Goal: Task Accomplishment & Management: Use online tool/utility

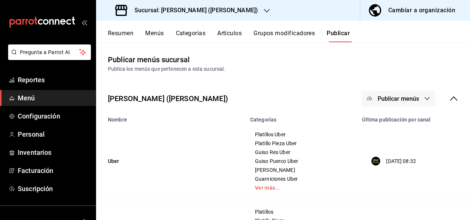
click at [217, 13] on h3 "Sucursal: [PERSON_NAME] ([PERSON_NAME])" at bounding box center [193, 10] width 129 height 9
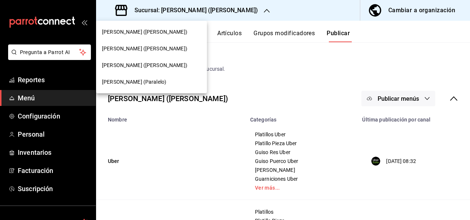
click at [150, 33] on span "[PERSON_NAME] ([PERSON_NAME])" at bounding box center [144, 32] width 85 height 8
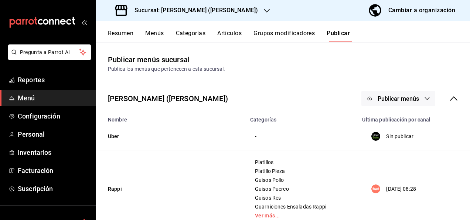
click at [120, 33] on button "Resumen" at bounding box center [121, 36] width 26 height 13
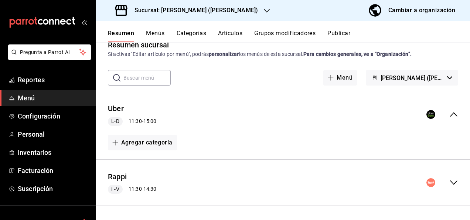
scroll to position [62, 0]
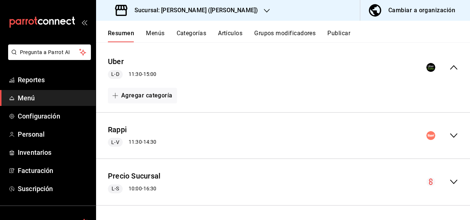
click at [450, 133] on icon "collapse-menu-row" at bounding box center [454, 135] width 9 height 9
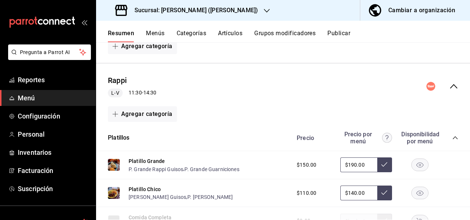
scroll to position [126, 0]
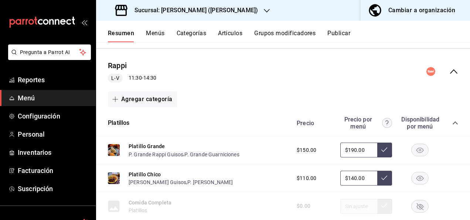
click at [453, 122] on icon "collapse-category-row" at bounding box center [456, 123] width 6 height 6
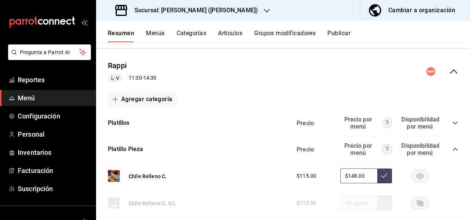
click at [453, 149] on icon "collapse-category-row" at bounding box center [455, 149] width 5 height 3
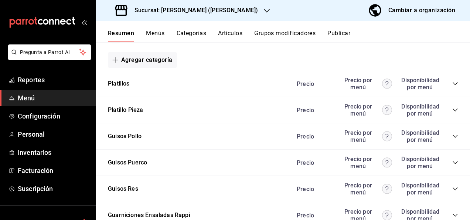
scroll to position [175, 0]
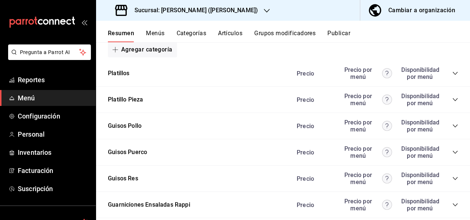
click at [453, 151] on icon "collapse-category-row" at bounding box center [456, 152] width 6 height 6
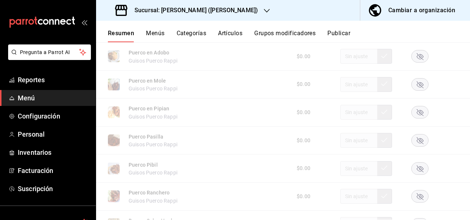
scroll to position [402, 0]
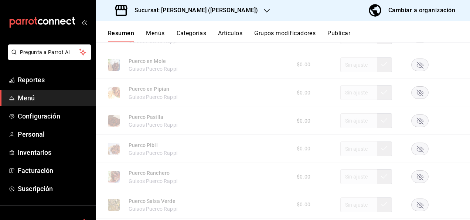
click at [421, 119] on rect "button" at bounding box center [420, 121] width 17 height 12
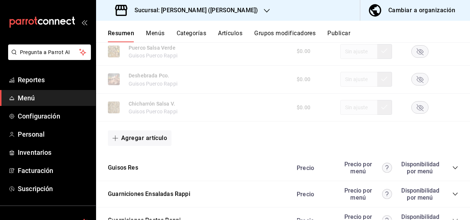
scroll to position [623, 0]
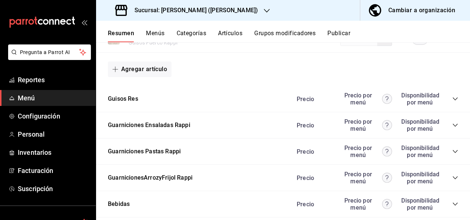
click at [453, 100] on icon "collapse-category-row" at bounding box center [455, 98] width 5 height 3
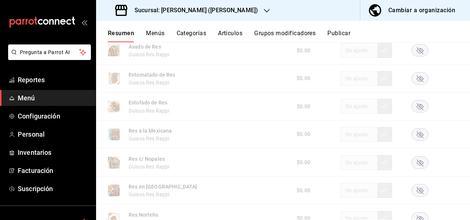
scroll to position [742, 0]
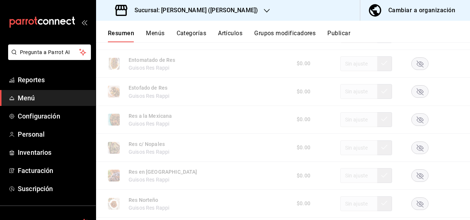
click at [417, 123] on icon "button" at bounding box center [420, 119] width 7 height 7
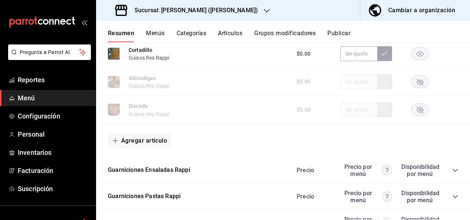
scroll to position [1037, 0]
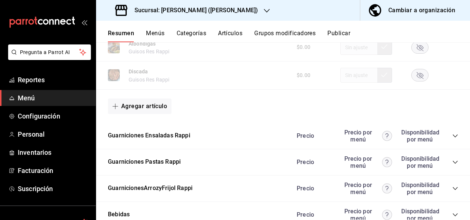
click at [453, 163] on icon "collapse-category-row" at bounding box center [456, 162] width 6 height 6
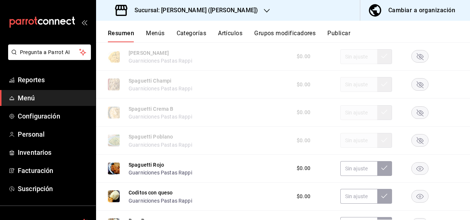
scroll to position [1210, 0]
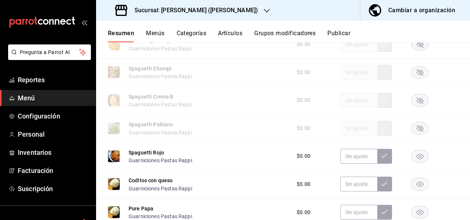
click at [417, 132] on icon "button" at bounding box center [420, 128] width 7 height 7
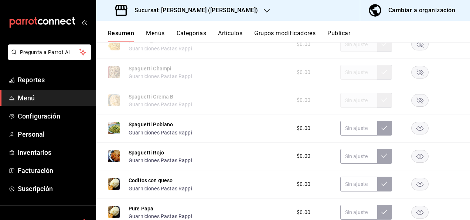
click at [344, 33] on button "Publicar" at bounding box center [339, 36] width 23 height 13
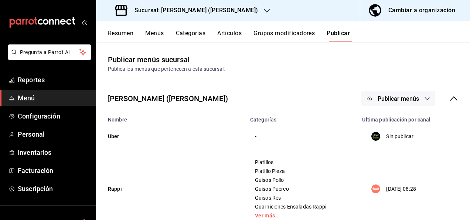
click at [413, 102] on span "Publicar menús" at bounding box center [398, 98] width 41 height 7
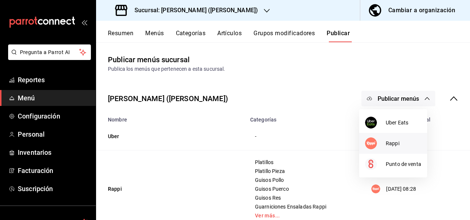
click at [393, 141] on span "Rappi" at bounding box center [403, 143] width 35 height 8
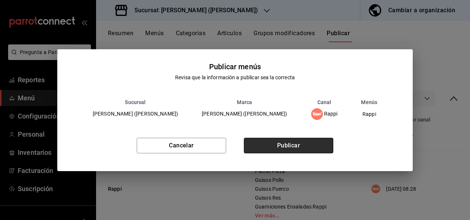
click at [313, 141] on button "Publicar" at bounding box center [288, 146] width 89 height 16
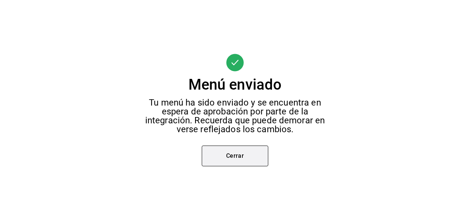
click at [223, 158] on button "Cerrar" at bounding box center [235, 155] width 67 height 21
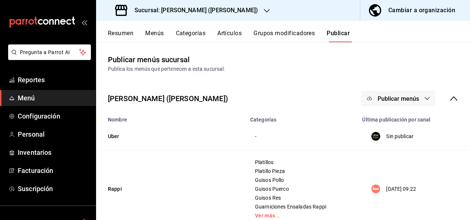
click at [157, 5] on div "Sucursal: [PERSON_NAME] ([PERSON_NAME])" at bounding box center [187, 10] width 171 height 21
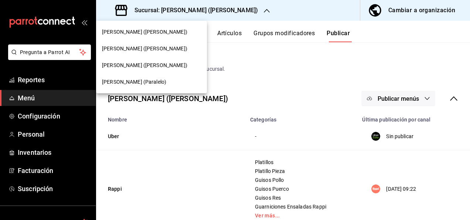
click at [130, 83] on span "[PERSON_NAME] (Paralelo)" at bounding box center [134, 82] width 64 height 8
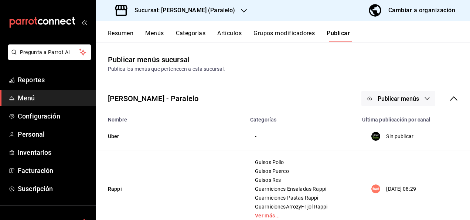
click at [208, 12] on h3 "Sucursal: [PERSON_NAME] (Paralelo)" at bounding box center [182, 10] width 106 height 9
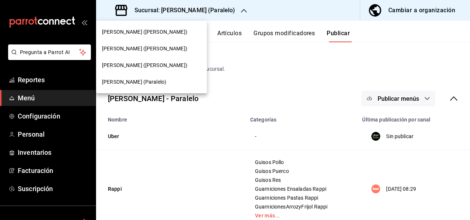
click at [143, 65] on span "[PERSON_NAME] ([PERSON_NAME])" at bounding box center [144, 65] width 85 height 8
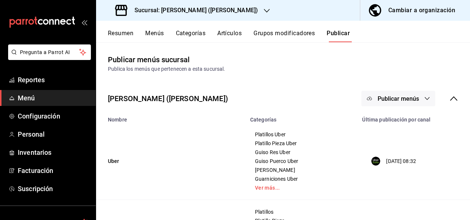
click at [122, 33] on button "Resumen" at bounding box center [121, 36] width 26 height 13
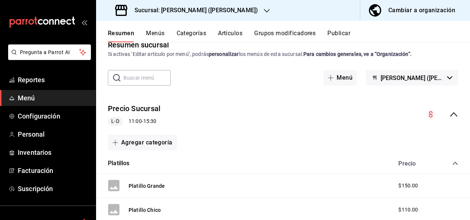
scroll to position [30, 0]
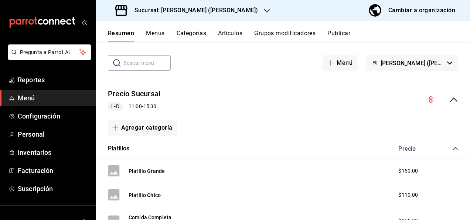
click at [450, 99] on icon "collapse-menu-row" at bounding box center [453, 99] width 7 height 4
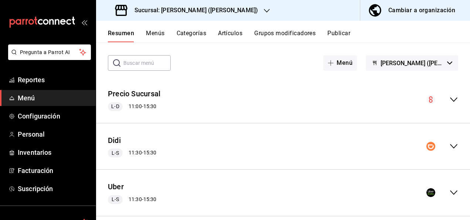
click at [450, 146] on icon "collapse-menu-row" at bounding box center [453, 146] width 7 height 4
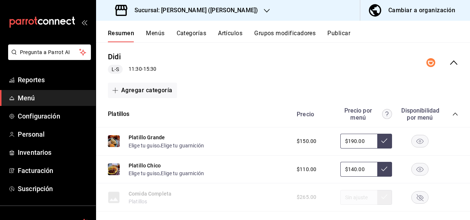
scroll to position [143, 0]
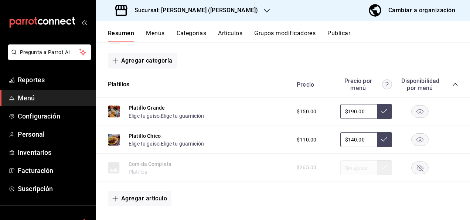
click at [453, 82] on icon "collapse-category-row" at bounding box center [456, 84] width 6 height 6
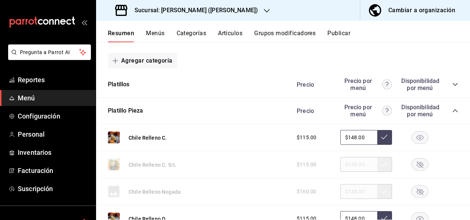
click at [453, 109] on icon "collapse-category-row" at bounding box center [456, 111] width 6 height 6
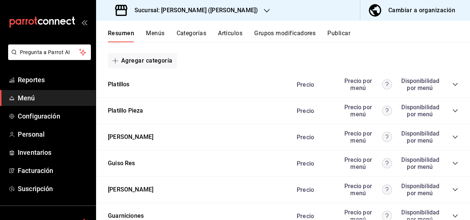
click at [453, 138] on div "Guiso Pollo Precio Precio por menú Disponibilidad por menú" at bounding box center [283, 137] width 374 height 26
click at [453, 136] on icon "collapse-category-row" at bounding box center [456, 137] width 6 height 6
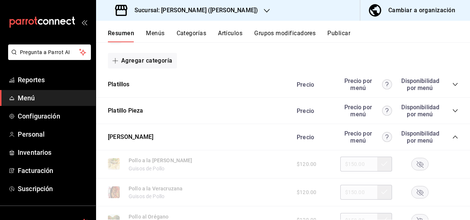
click at [453, 136] on icon "collapse-category-row" at bounding box center [456, 137] width 6 height 6
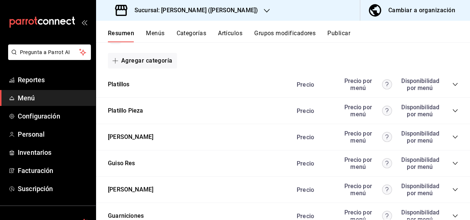
click at [453, 164] on icon "collapse-category-row" at bounding box center [456, 163] width 6 height 6
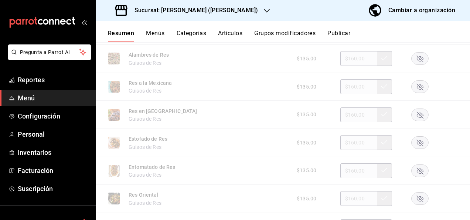
scroll to position [444, 0]
click at [413, 139] on rect "button" at bounding box center [420, 141] width 17 height 12
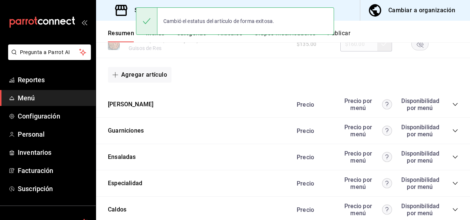
scroll to position [626, 0]
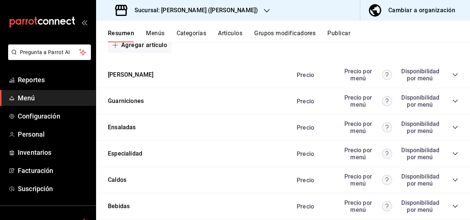
click at [453, 77] on icon "collapse-category-row" at bounding box center [456, 75] width 6 height 6
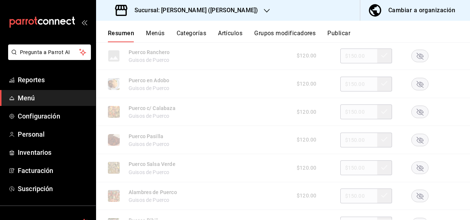
scroll to position [818, 0]
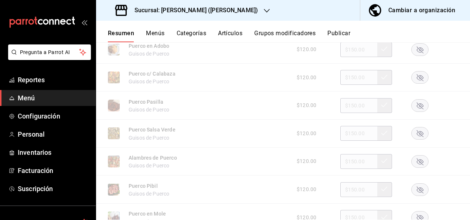
click at [417, 107] on icon "button" at bounding box center [420, 105] width 7 height 7
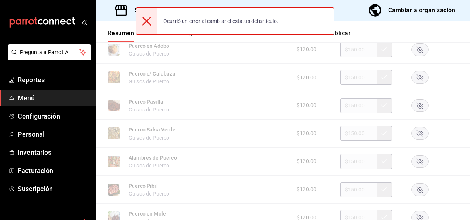
click at [417, 109] on icon "button" at bounding box center [420, 105] width 7 height 7
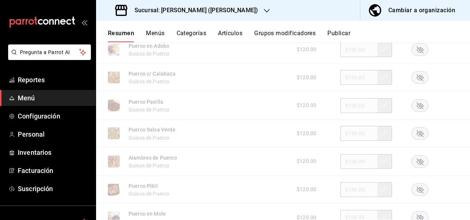
click at [223, 35] on button "Artículos" at bounding box center [230, 36] width 24 height 13
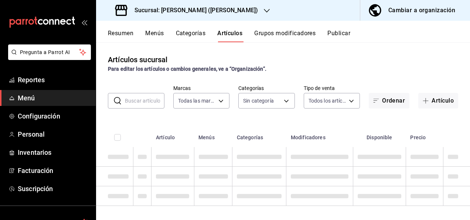
type input "62448029-1e5c-4b97-baa2-381ac051e320"
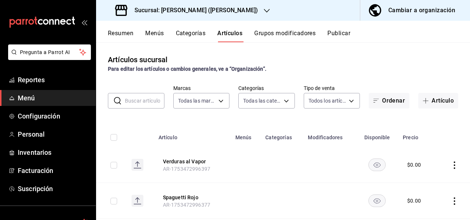
type input "98e615fa-9ff0-4008-a960-638f8e89b056,5f8a67d5-51f5-436d-b440-fe552d9df27c,df77f…"
click at [149, 99] on input "text" at bounding box center [145, 100] width 40 height 15
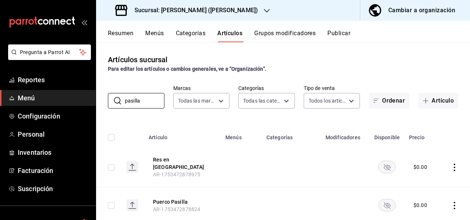
type input "pasilla"
click at [385, 203] on rect "availability-product" at bounding box center [387, 205] width 17 height 12
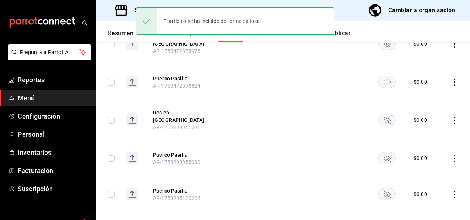
scroll to position [138, 0]
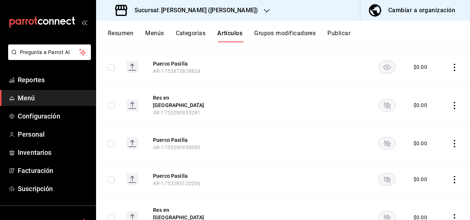
click at [382, 137] on rect "availability-product" at bounding box center [387, 143] width 17 height 12
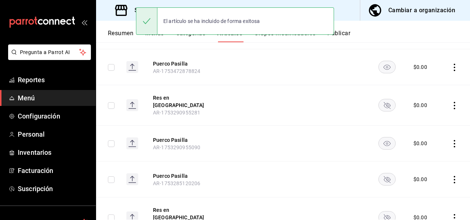
click at [384, 176] on icon "availability-product" at bounding box center [387, 179] width 7 height 7
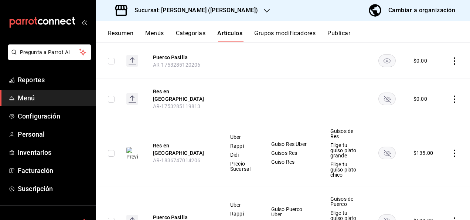
scroll to position [277, 0]
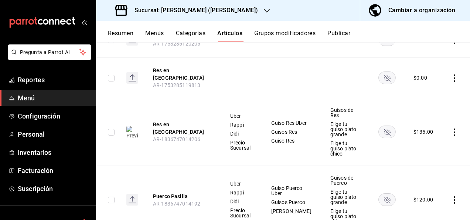
click at [382, 193] on rect "availability-product" at bounding box center [387, 199] width 17 height 12
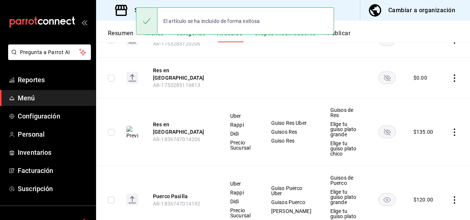
click at [117, 34] on button "Resumen" at bounding box center [121, 36] width 26 height 13
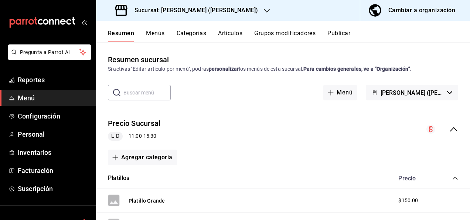
click at [450, 128] on icon "collapse-menu-row" at bounding box center [453, 129] width 7 height 4
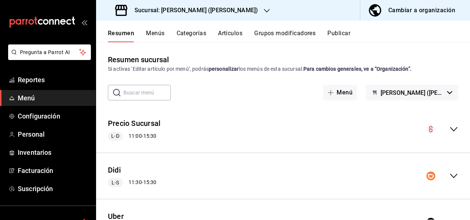
click at [450, 178] on icon "collapse-menu-row" at bounding box center [454, 175] width 9 height 9
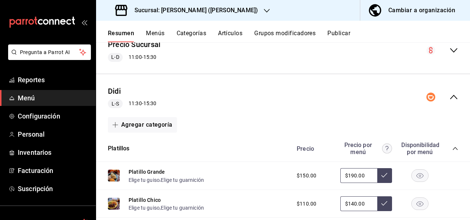
scroll to position [128, 0]
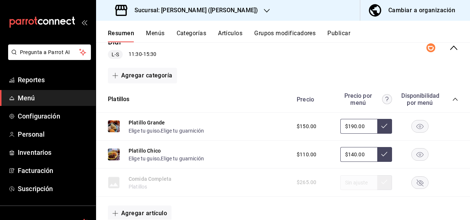
click at [453, 99] on icon "collapse-category-row" at bounding box center [456, 99] width 6 height 6
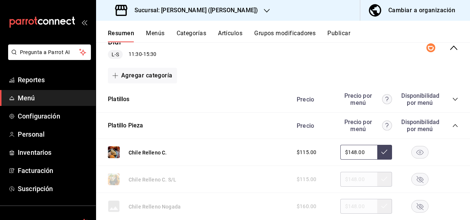
click at [453, 124] on icon "collapse-category-row" at bounding box center [456, 125] width 6 height 6
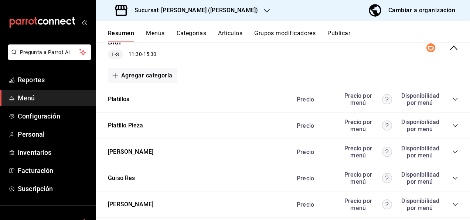
click at [453, 202] on icon "collapse-category-row" at bounding box center [456, 204] width 6 height 6
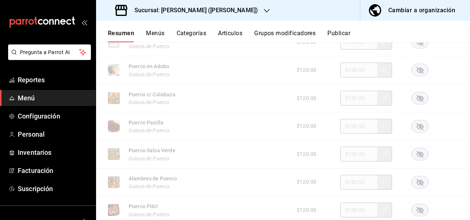
scroll to position [444, 0]
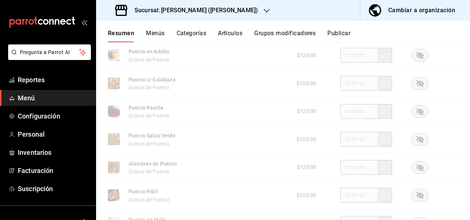
click at [416, 114] on rect "button" at bounding box center [420, 111] width 17 height 12
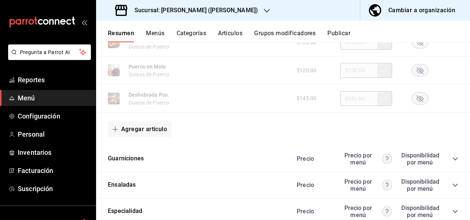
scroll to position [636, 0]
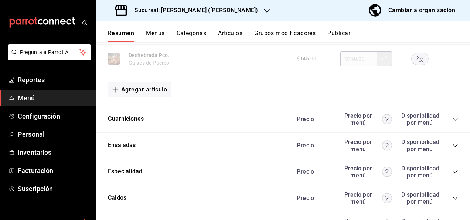
click at [453, 122] on icon "collapse-category-row" at bounding box center [456, 119] width 6 height 6
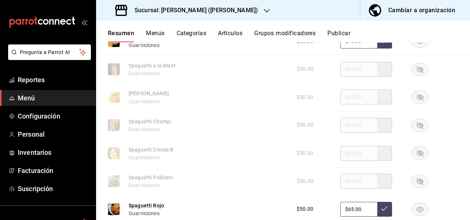
scroll to position [1026, 0]
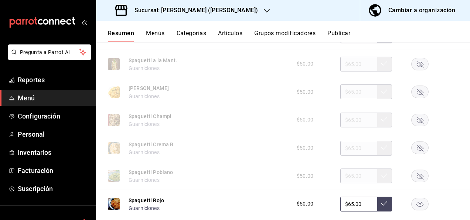
click at [416, 176] on rect "button" at bounding box center [420, 176] width 17 height 12
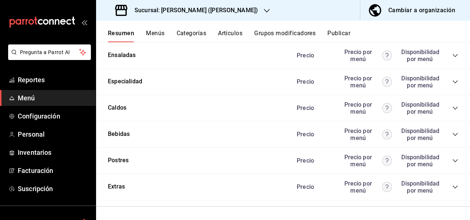
scroll to position [1316, 0]
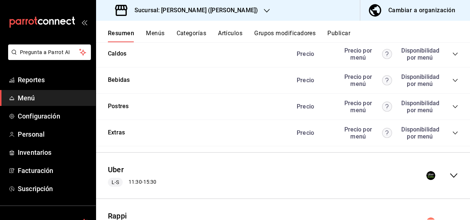
click at [450, 179] on icon "collapse-menu-row" at bounding box center [454, 175] width 9 height 9
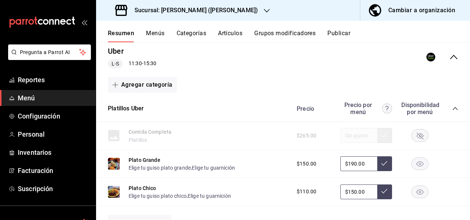
scroll to position [1445, 0]
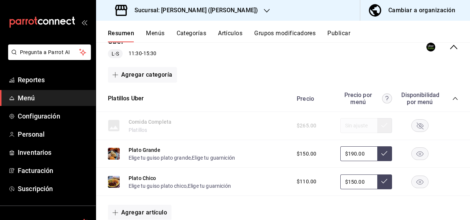
click at [453, 101] on icon "collapse-category-row" at bounding box center [456, 98] width 6 height 6
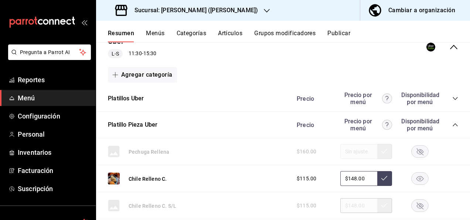
click at [453, 126] on icon "collapse-category-row" at bounding box center [455, 124] width 5 height 3
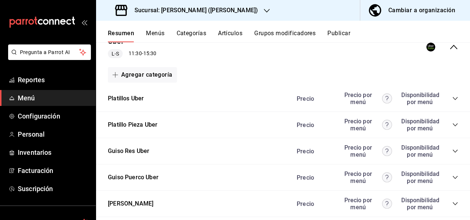
click at [453, 154] on icon "collapse-category-row" at bounding box center [456, 151] width 6 height 6
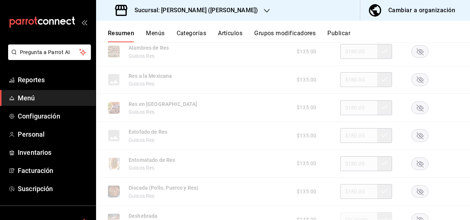
scroll to position [1730, 0]
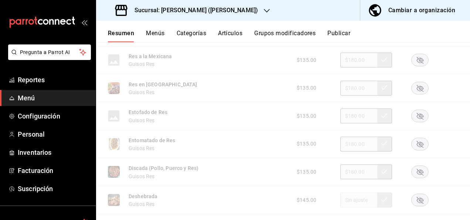
click at [418, 122] on rect "button" at bounding box center [420, 116] width 17 height 12
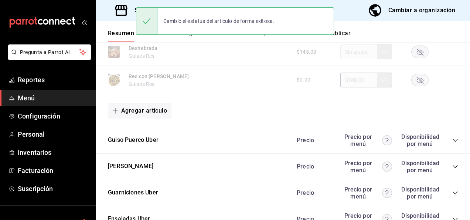
scroll to position [1918, 0]
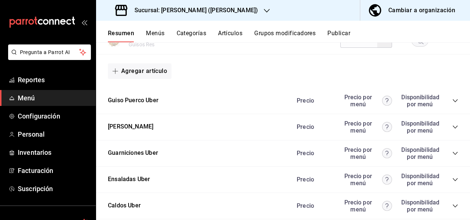
click at [453, 104] on icon "collapse-category-row" at bounding box center [456, 101] width 6 height 6
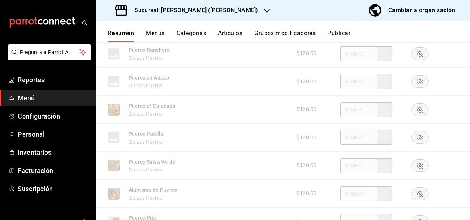
scroll to position [2105, 0]
click at [412, 142] on rect "button" at bounding box center [420, 136] width 17 height 12
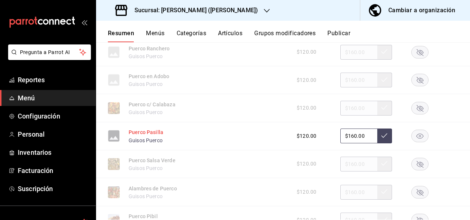
click at [150, 136] on button "Puerco Pasilla" at bounding box center [146, 131] width 35 height 7
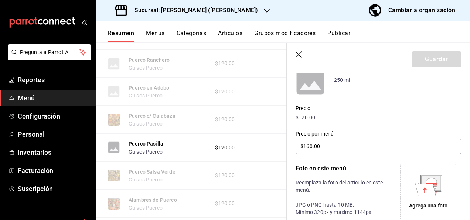
scroll to position [84, 0]
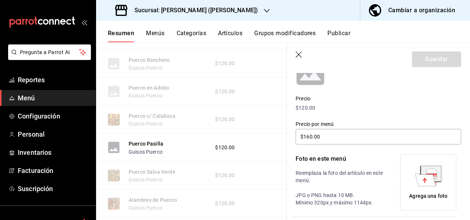
click at [431, 174] on icon at bounding box center [431, 174] width 11 height 2
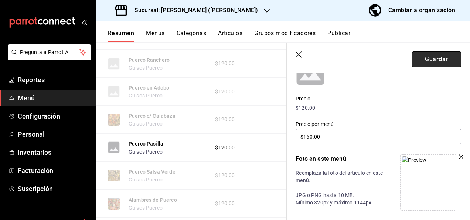
click at [418, 64] on button "Guardar" at bounding box center [436, 59] width 49 height 16
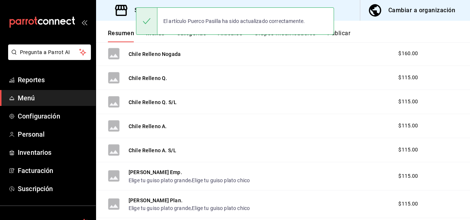
scroll to position [1000, 0]
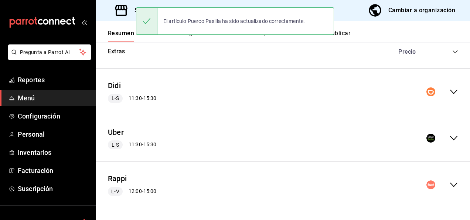
click at [451, 136] on icon "collapse-menu-row" at bounding box center [454, 137] width 9 height 9
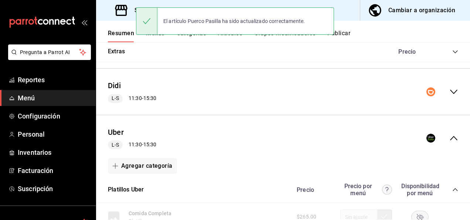
scroll to position [1077, 0]
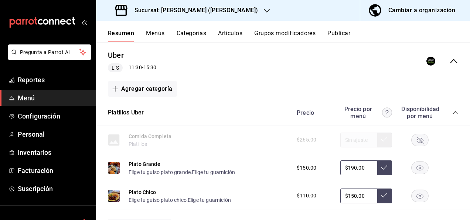
click at [453, 111] on icon "collapse-category-row" at bounding box center [455, 112] width 5 height 3
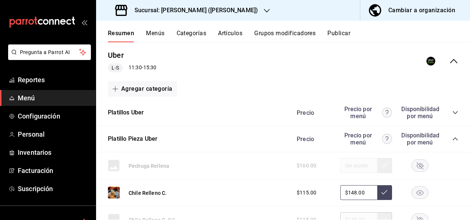
click at [453, 136] on icon "collapse-category-row" at bounding box center [456, 139] width 6 height 6
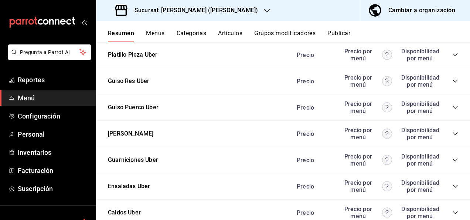
scroll to position [1171, 0]
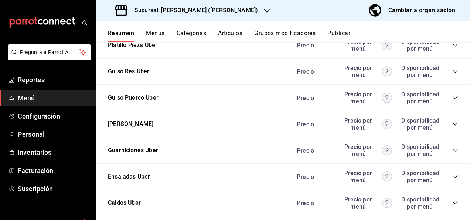
click at [453, 149] on icon "collapse-category-row" at bounding box center [455, 150] width 5 height 3
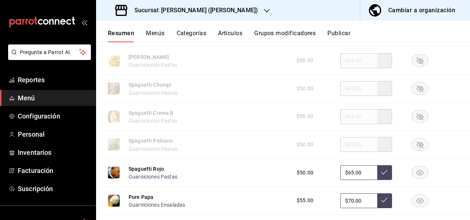
scroll to position [1432, 0]
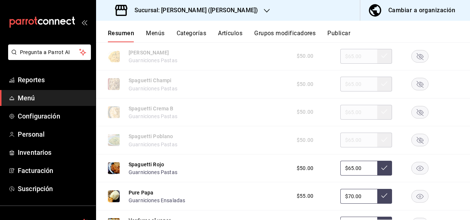
click at [415, 138] on rect "button" at bounding box center [420, 140] width 17 height 12
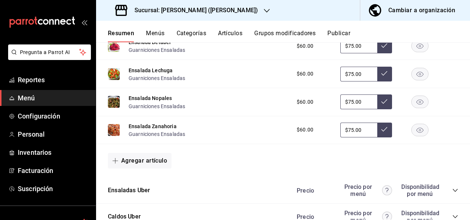
scroll to position [1718, 0]
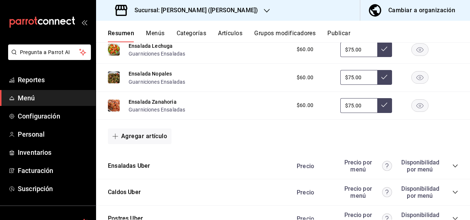
click at [340, 31] on button "Publicar" at bounding box center [339, 36] width 23 height 13
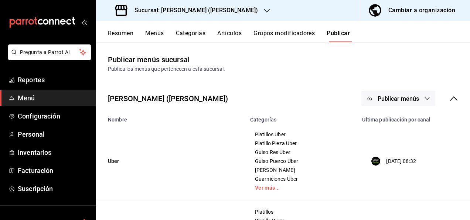
click at [416, 101] on button "Publicar menús" at bounding box center [399, 99] width 74 height 16
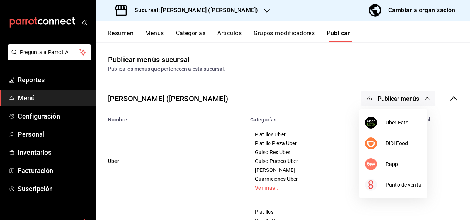
click at [121, 30] on div at bounding box center [235, 110] width 470 height 220
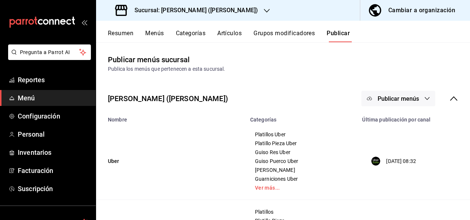
click at [119, 36] on button "Resumen" at bounding box center [121, 36] width 26 height 13
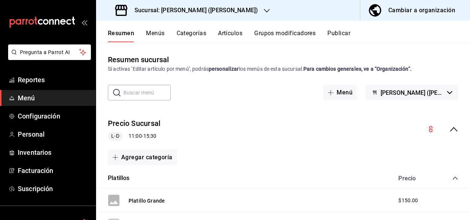
click at [450, 127] on icon "collapse-menu-row" at bounding box center [454, 129] width 9 height 9
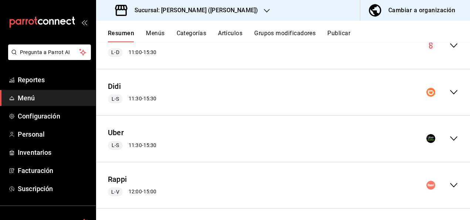
scroll to position [87, 0]
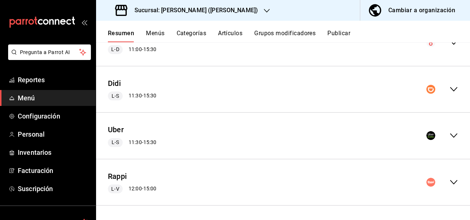
click at [450, 177] on icon "collapse-menu-row" at bounding box center [454, 181] width 9 height 9
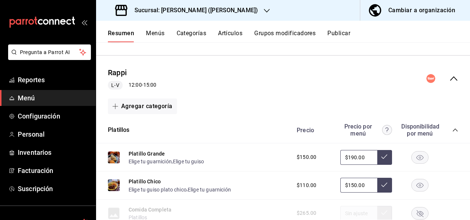
scroll to position [205, 0]
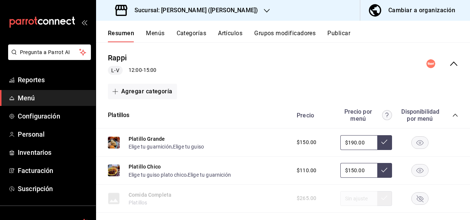
click at [453, 113] on icon "collapse-category-row" at bounding box center [456, 115] width 6 height 6
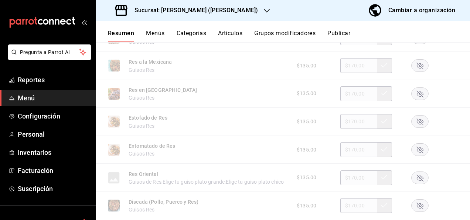
scroll to position [486, 0]
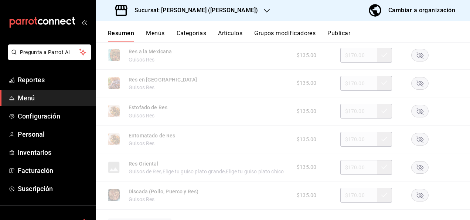
click at [417, 112] on icon "button" at bounding box center [420, 111] width 7 height 7
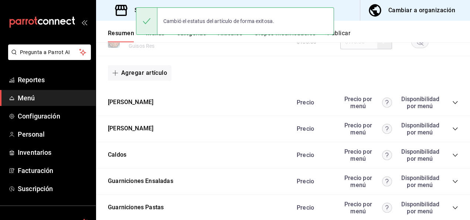
scroll to position [668, 0]
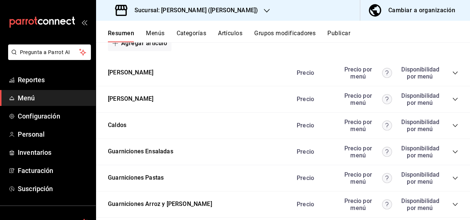
click at [453, 102] on icon "collapse-category-row" at bounding box center [456, 99] width 6 height 6
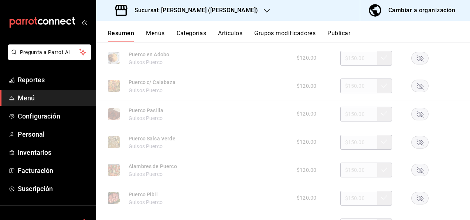
scroll to position [890, 0]
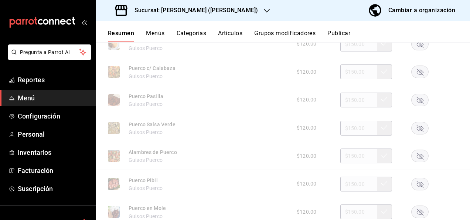
click at [417, 104] on icon "button" at bounding box center [420, 100] width 7 height 7
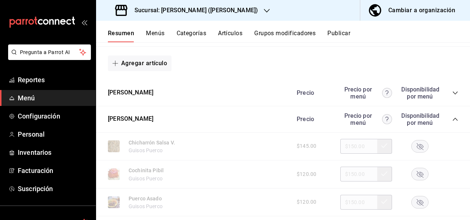
scroll to position [614, 0]
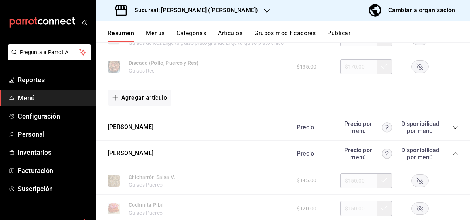
click at [453, 130] on icon "collapse-category-row" at bounding box center [456, 127] width 6 height 6
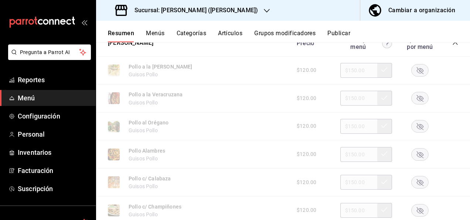
scroll to position [722, 0]
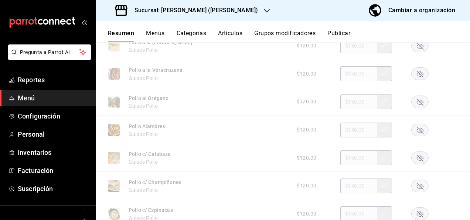
click at [412, 52] on rect "button" at bounding box center [420, 46] width 17 height 12
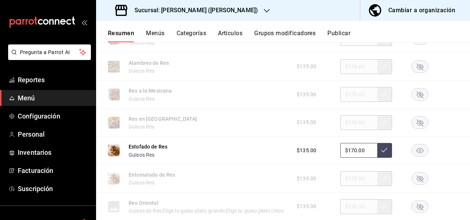
scroll to position [441, 0]
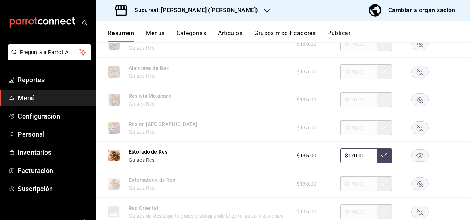
click at [415, 102] on rect "button" at bounding box center [420, 100] width 17 height 12
click at [234, 36] on button "Artículos" at bounding box center [230, 36] width 24 height 13
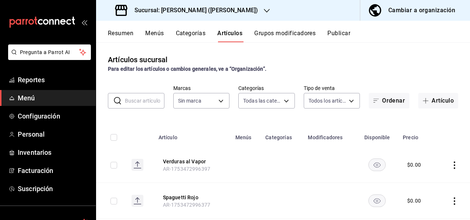
type input "98e615fa-9ff0-4008-a960-638f8e89b056,5f8a67d5-51f5-436d-b440-fe552d9df27c,df77f…"
type input "62448029-1e5c-4b97-baa2-381ac051e320"
click at [141, 104] on input "text" at bounding box center [145, 100] width 40 height 15
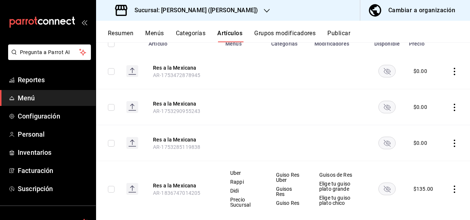
scroll to position [109, 0]
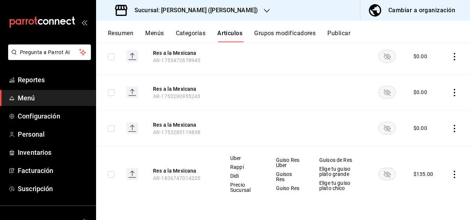
type input "mexicana"
click at [379, 172] on rect "availability-product" at bounding box center [387, 173] width 17 height 12
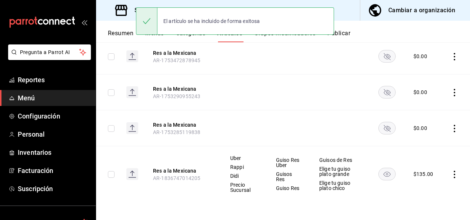
click at [120, 31] on button "Resumen" at bounding box center [121, 36] width 26 height 13
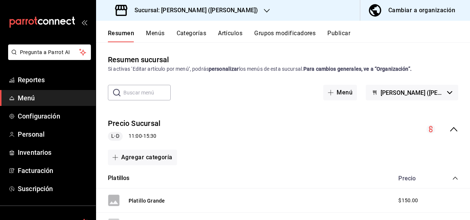
click at [450, 129] on icon "collapse-menu-row" at bounding box center [454, 129] width 9 height 9
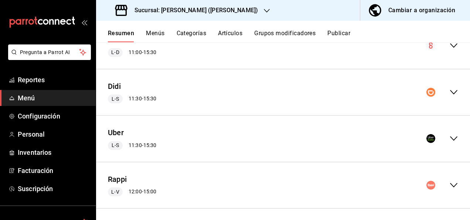
scroll to position [87, 0]
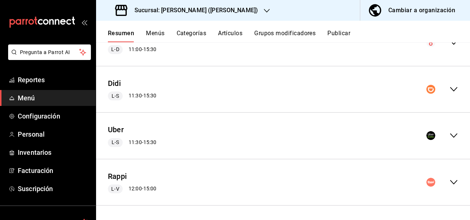
click at [450, 180] on icon "collapse-menu-row" at bounding box center [454, 181] width 9 height 9
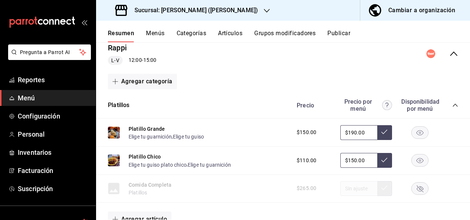
scroll to position [200, 0]
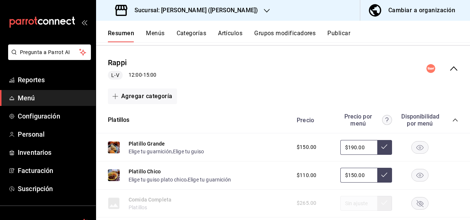
click at [453, 119] on icon "collapse-category-row" at bounding box center [456, 120] width 6 height 6
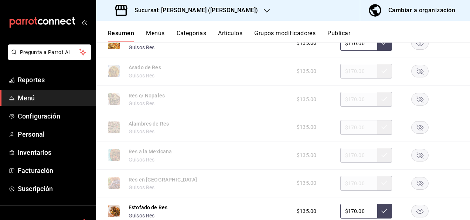
scroll to position [402, 0]
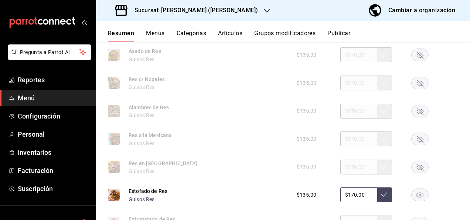
click at [413, 140] on rect "button" at bounding box center [420, 139] width 17 height 12
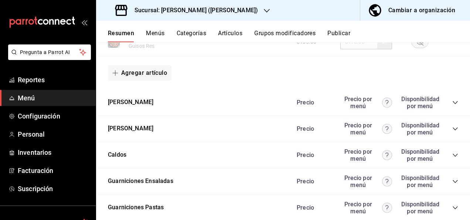
scroll to position [668, 0]
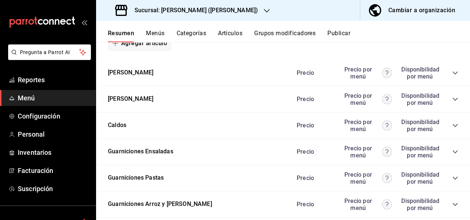
click at [453, 102] on icon "collapse-category-row" at bounding box center [456, 99] width 6 height 6
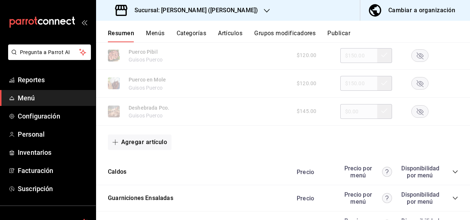
scroll to position [1088, 0]
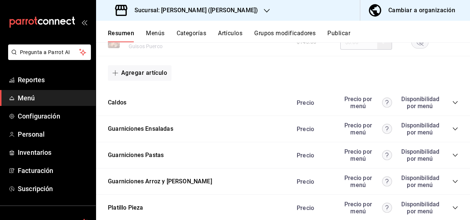
click at [453, 158] on icon "collapse-category-row" at bounding box center [456, 155] width 6 height 6
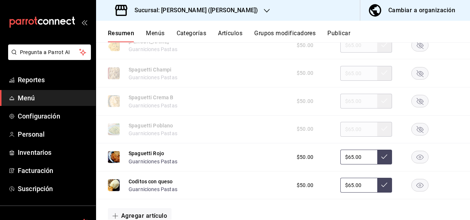
scroll to position [1255, 0]
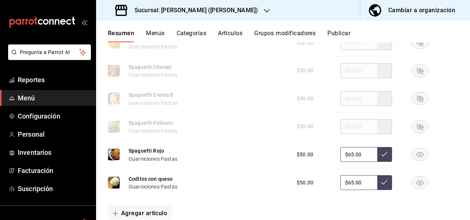
click at [413, 132] on rect "button" at bounding box center [420, 126] width 17 height 12
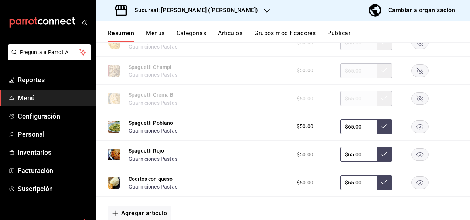
click at [342, 28] on div "Resumen Menús Categorías Artículos Grupos modificadores Publicar" at bounding box center [283, 31] width 374 height 21
click at [341, 31] on button "Publicar" at bounding box center [339, 36] width 23 height 13
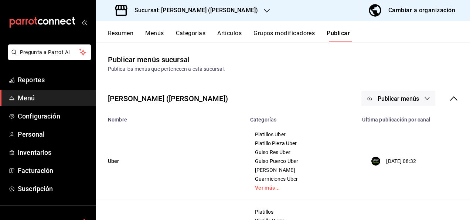
click at [424, 99] on icon "button" at bounding box center [427, 98] width 6 height 6
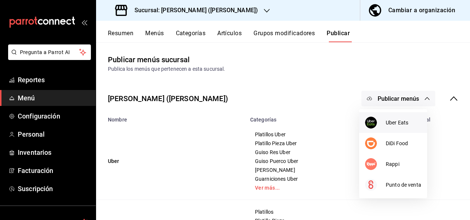
click at [397, 119] on span "Uber Eats" at bounding box center [403, 123] width 35 height 8
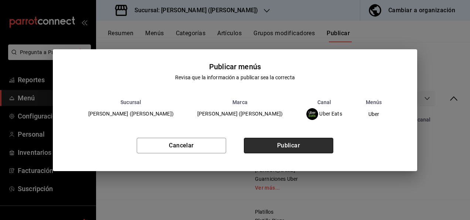
click at [295, 144] on button "Publicar" at bounding box center [288, 146] width 89 height 16
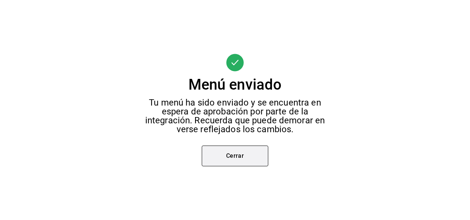
click at [224, 159] on button "Cerrar" at bounding box center [235, 155] width 67 height 21
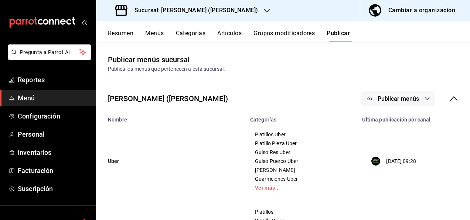
click at [409, 100] on span "Publicar menús" at bounding box center [398, 98] width 41 height 7
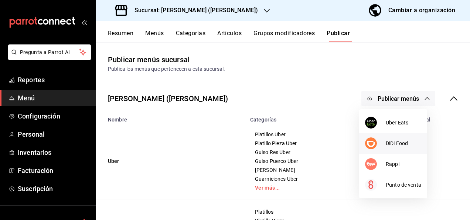
click at [386, 145] on span "DiDi Food" at bounding box center [403, 143] width 35 height 8
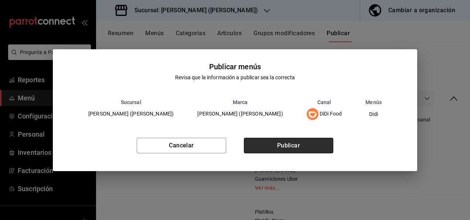
click at [292, 143] on button "Publicar" at bounding box center [288, 146] width 89 height 16
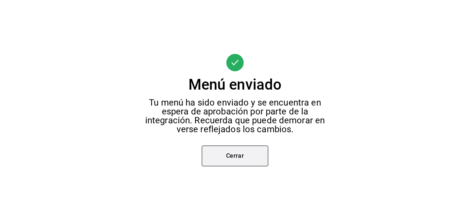
click at [238, 160] on button "Cerrar" at bounding box center [235, 155] width 67 height 21
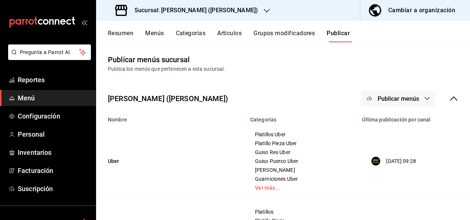
click at [407, 98] on span "Publicar menús" at bounding box center [398, 98] width 41 height 7
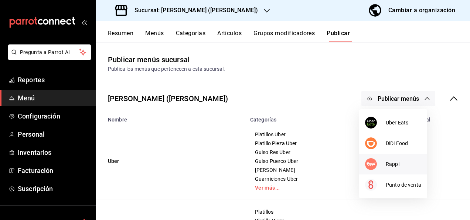
click at [391, 159] on li "Rappi" at bounding box center [393, 163] width 68 height 21
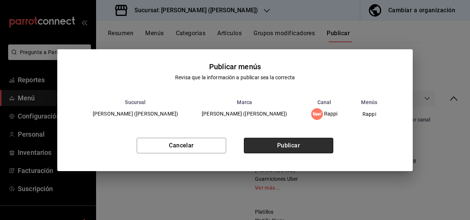
click at [303, 142] on button "Publicar" at bounding box center [288, 146] width 89 height 16
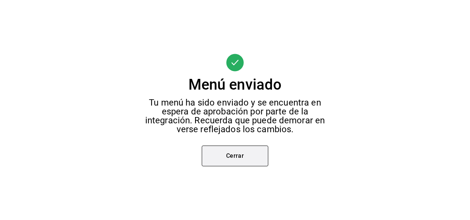
click at [226, 159] on button "Cerrar" at bounding box center [235, 155] width 67 height 21
